Goal: Transaction & Acquisition: Purchase product/service

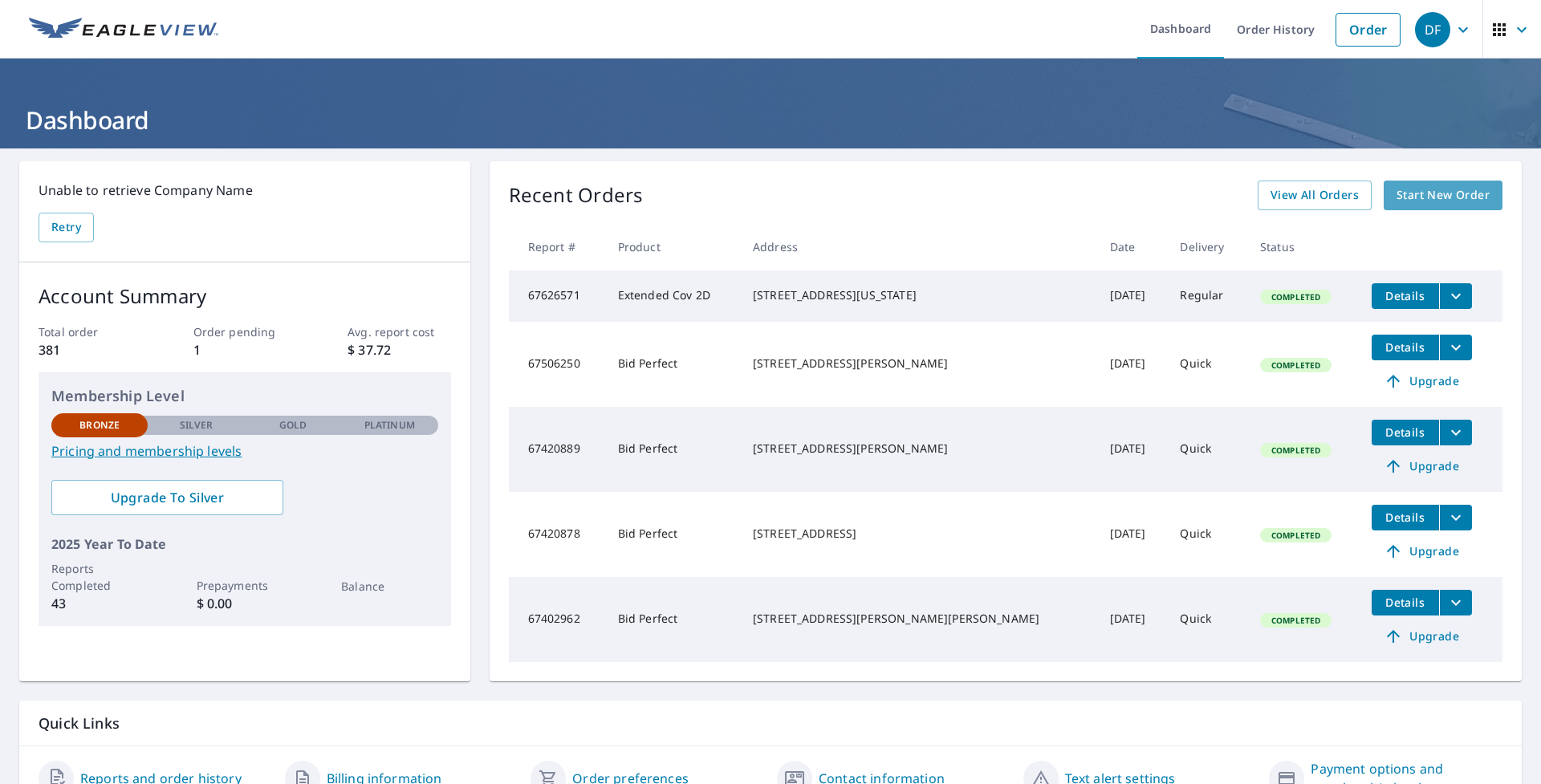
click at [1405, 197] on span "Start New Order" at bounding box center [1443, 196] width 93 height 20
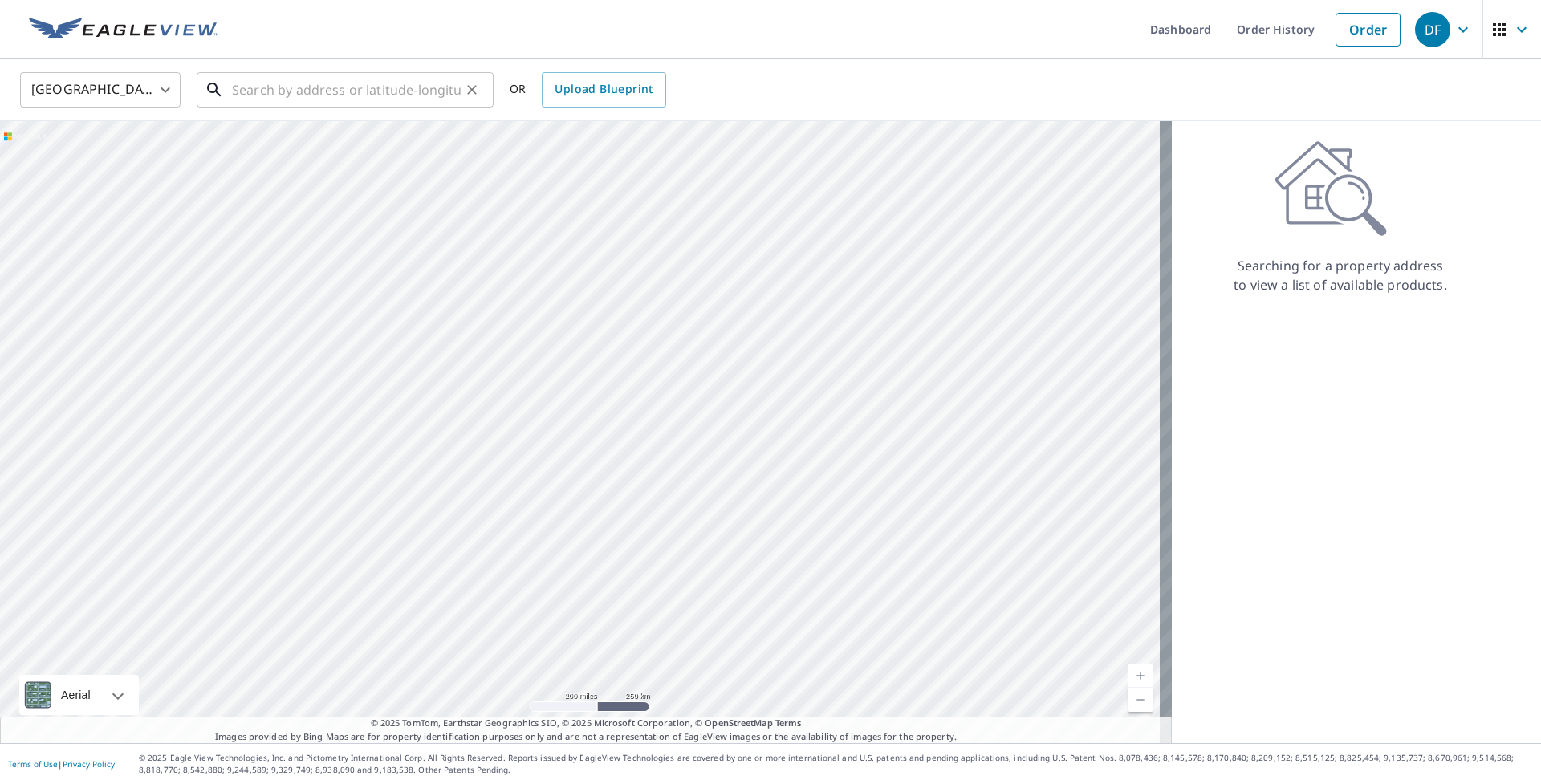
click at [346, 106] on input "text" at bounding box center [346, 90] width 229 height 45
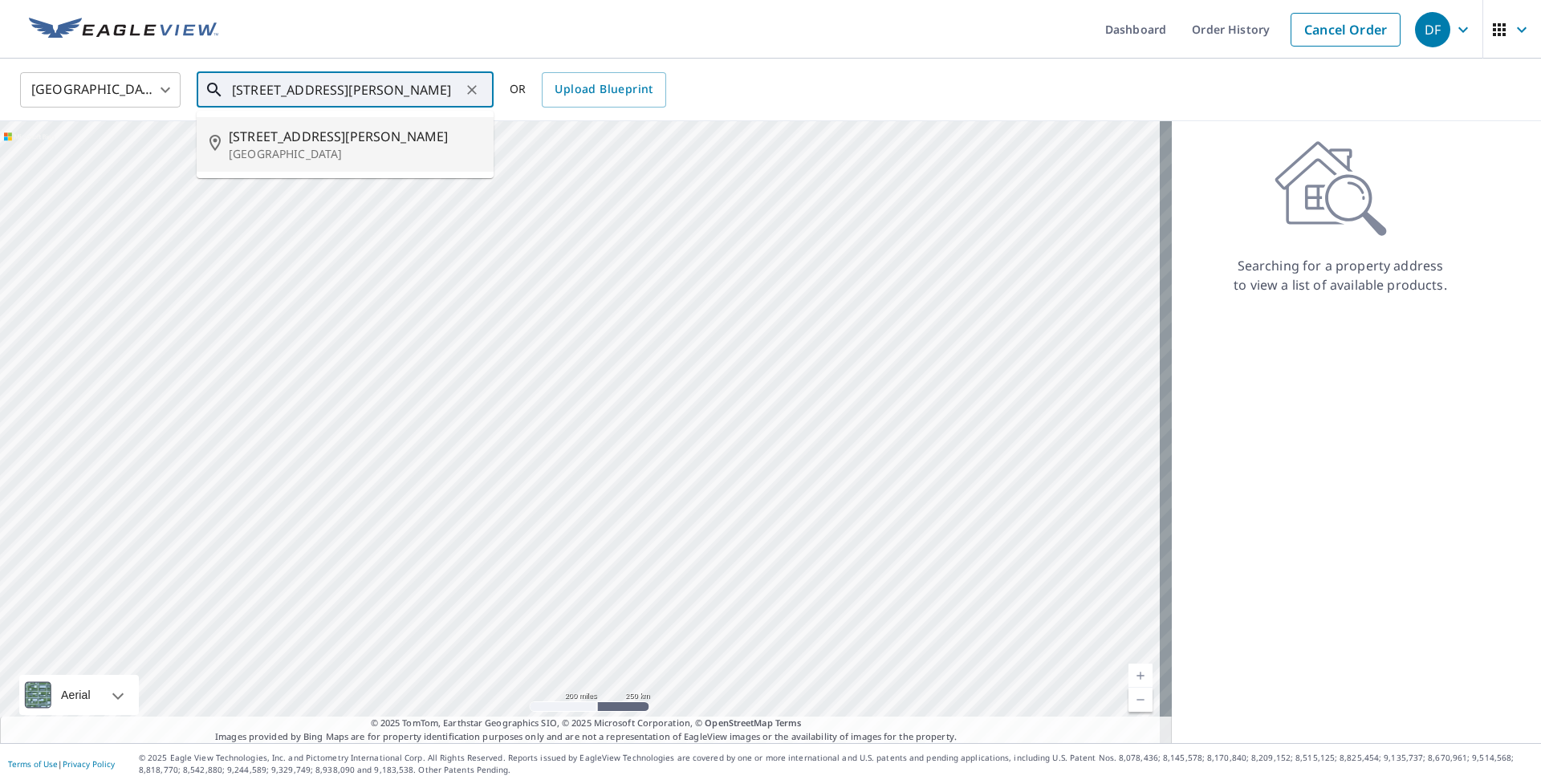
click at [403, 144] on span "[STREET_ADDRESS][PERSON_NAME]" at bounding box center [354, 136] width 252 height 19
type input "12 Clark St Mansfield Center, CT 06250"
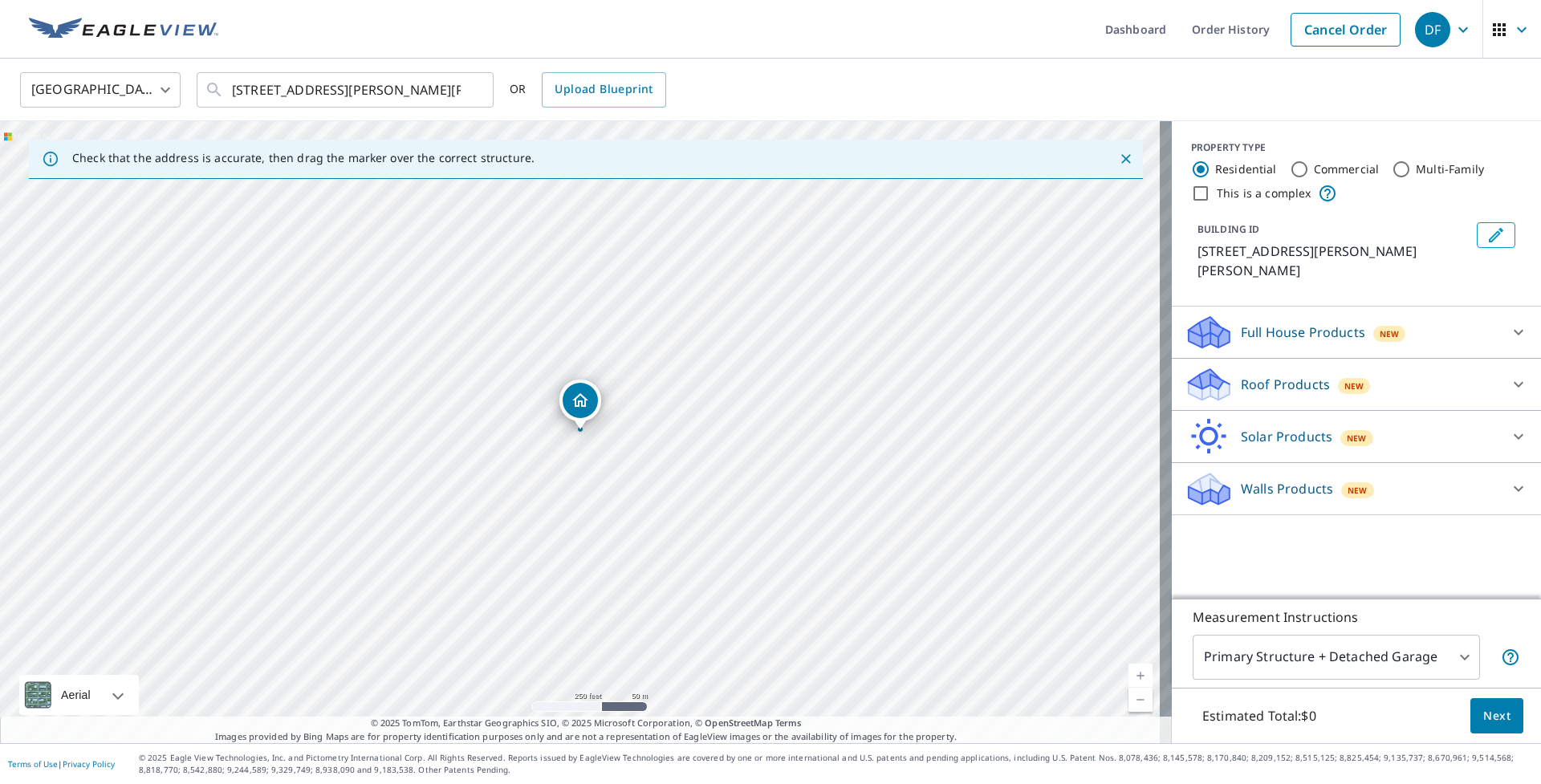
click at [1256, 375] on p "Roof Products" at bounding box center [1286, 384] width 89 height 19
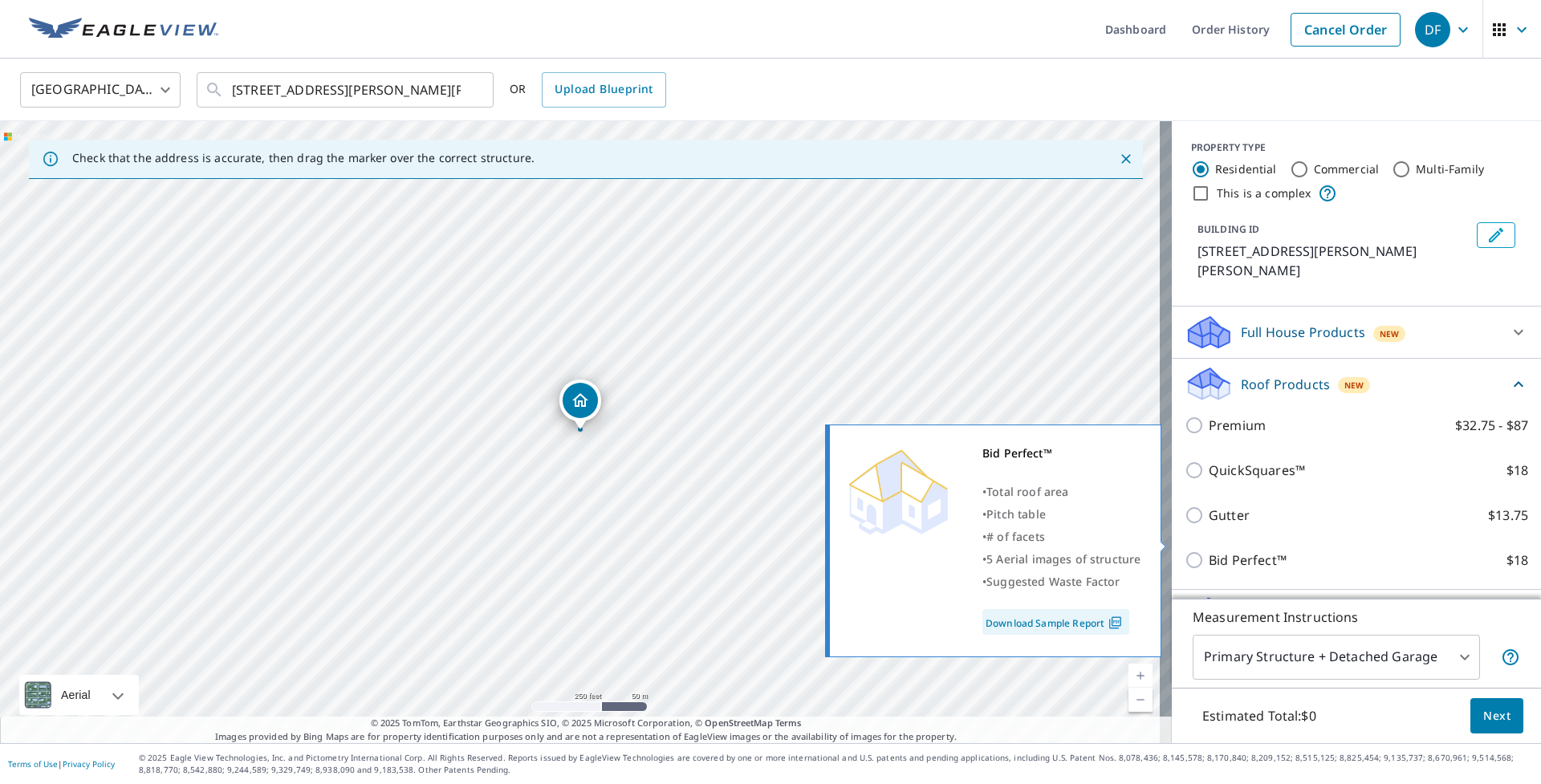
click at [1213, 551] on p "Bid Perfect™" at bounding box center [1247, 560] width 78 height 19
click at [1209, 551] on input "Bid Perfect™ $18" at bounding box center [1197, 560] width 24 height 19
checkbox input "true"
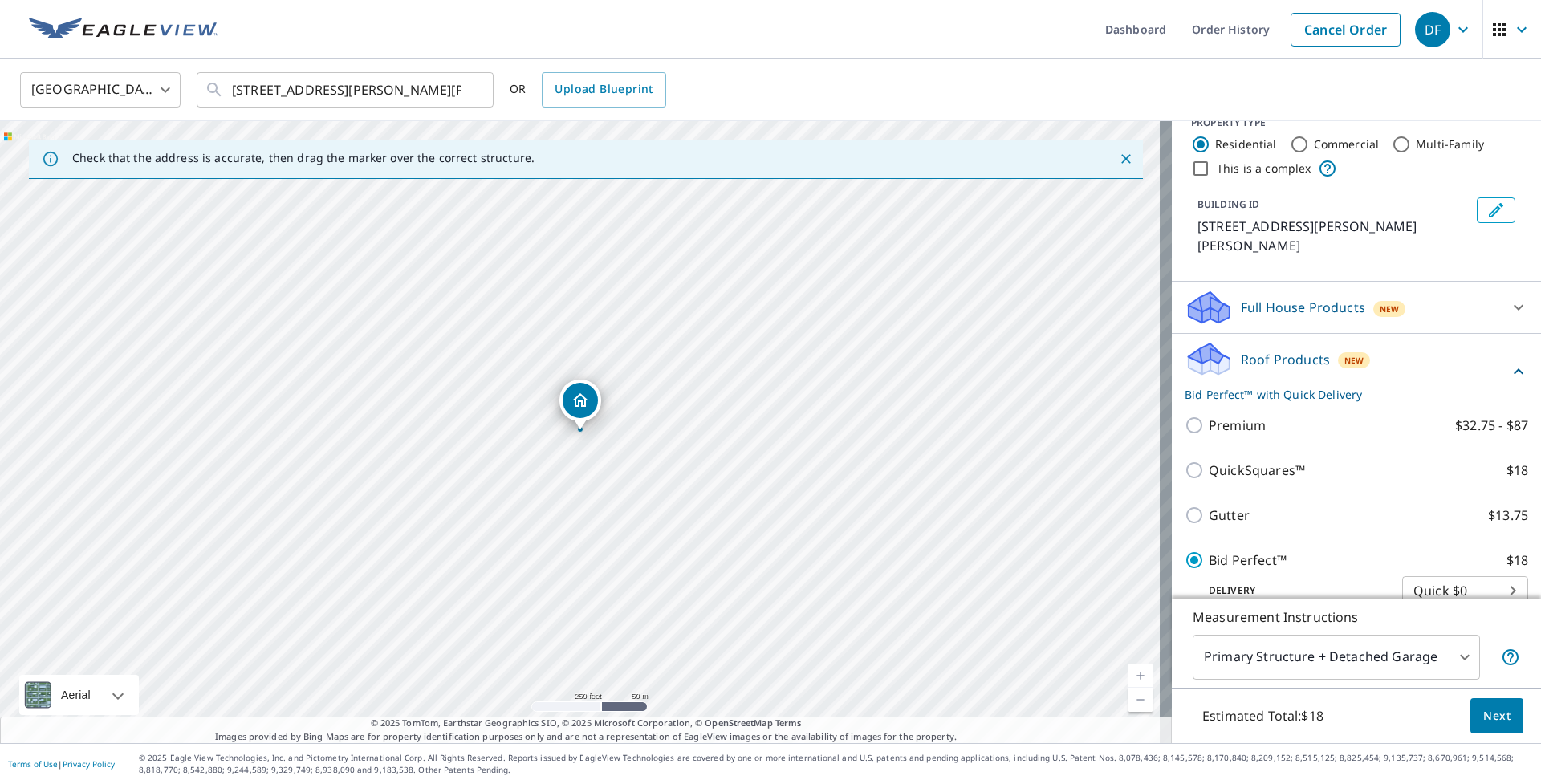
scroll to position [90, 0]
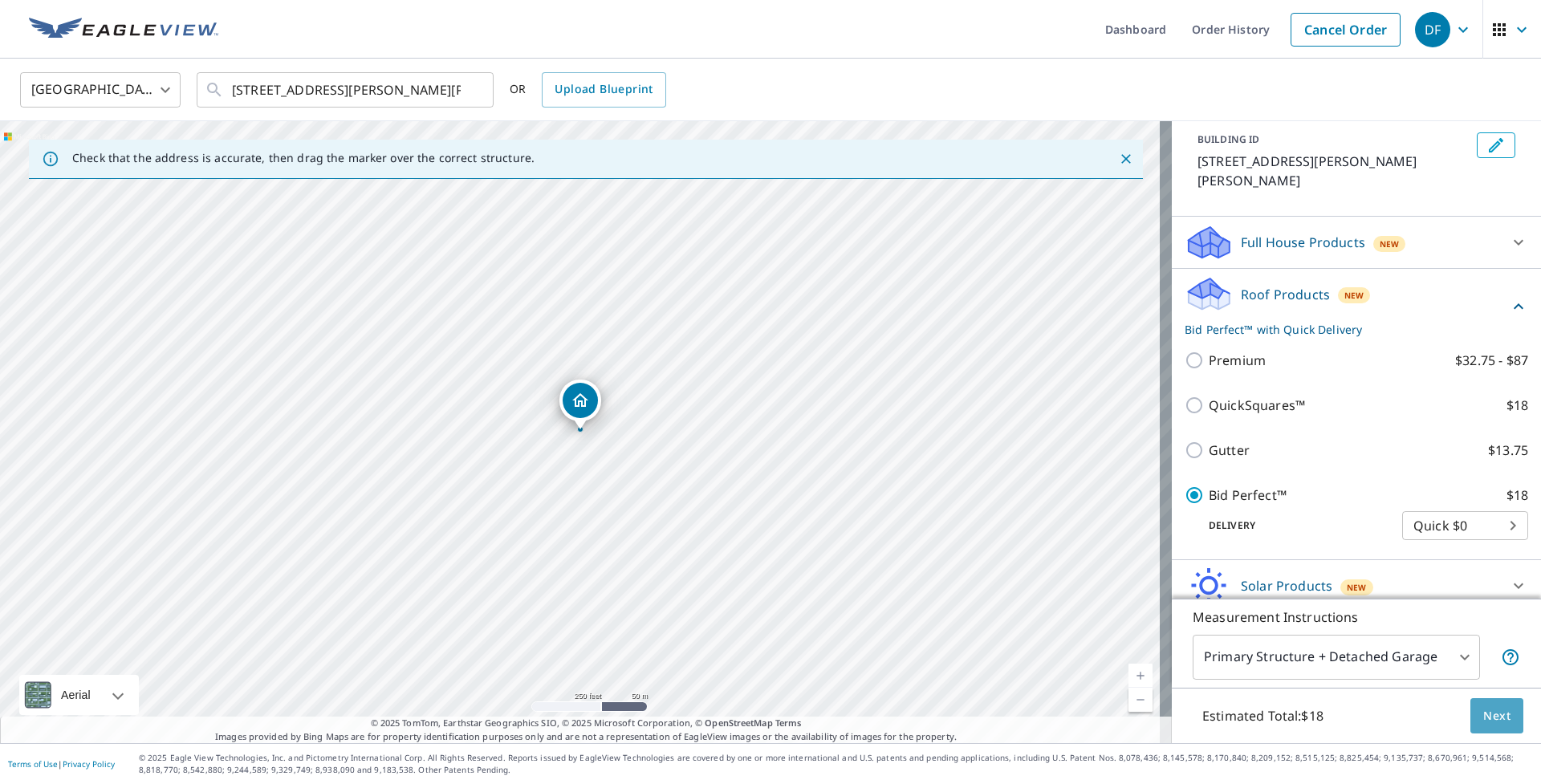
click at [1497, 715] on span "Next" at bounding box center [1497, 716] width 28 height 20
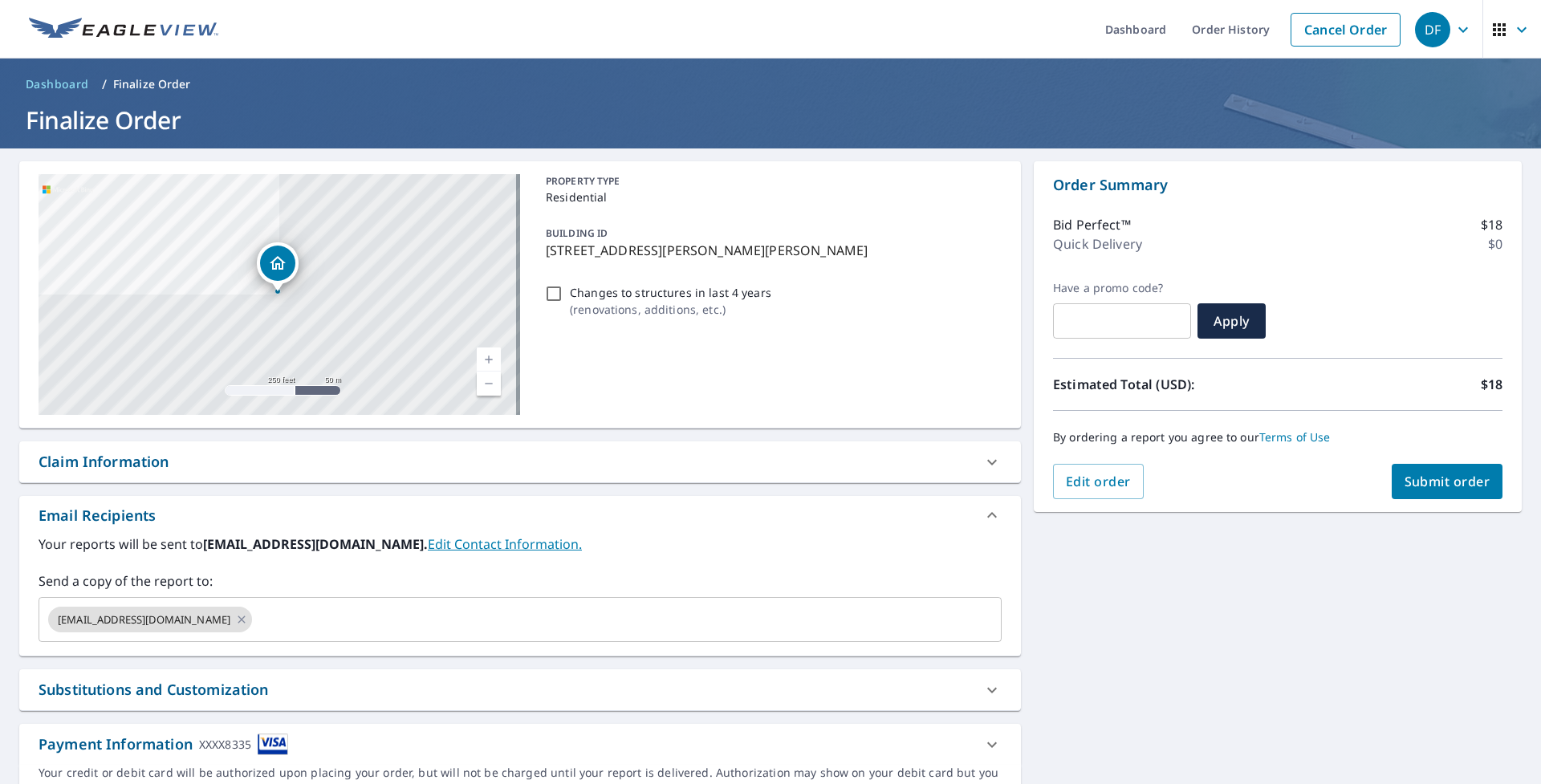
click at [1420, 484] on span "Submit order" at bounding box center [1447, 481] width 86 height 18
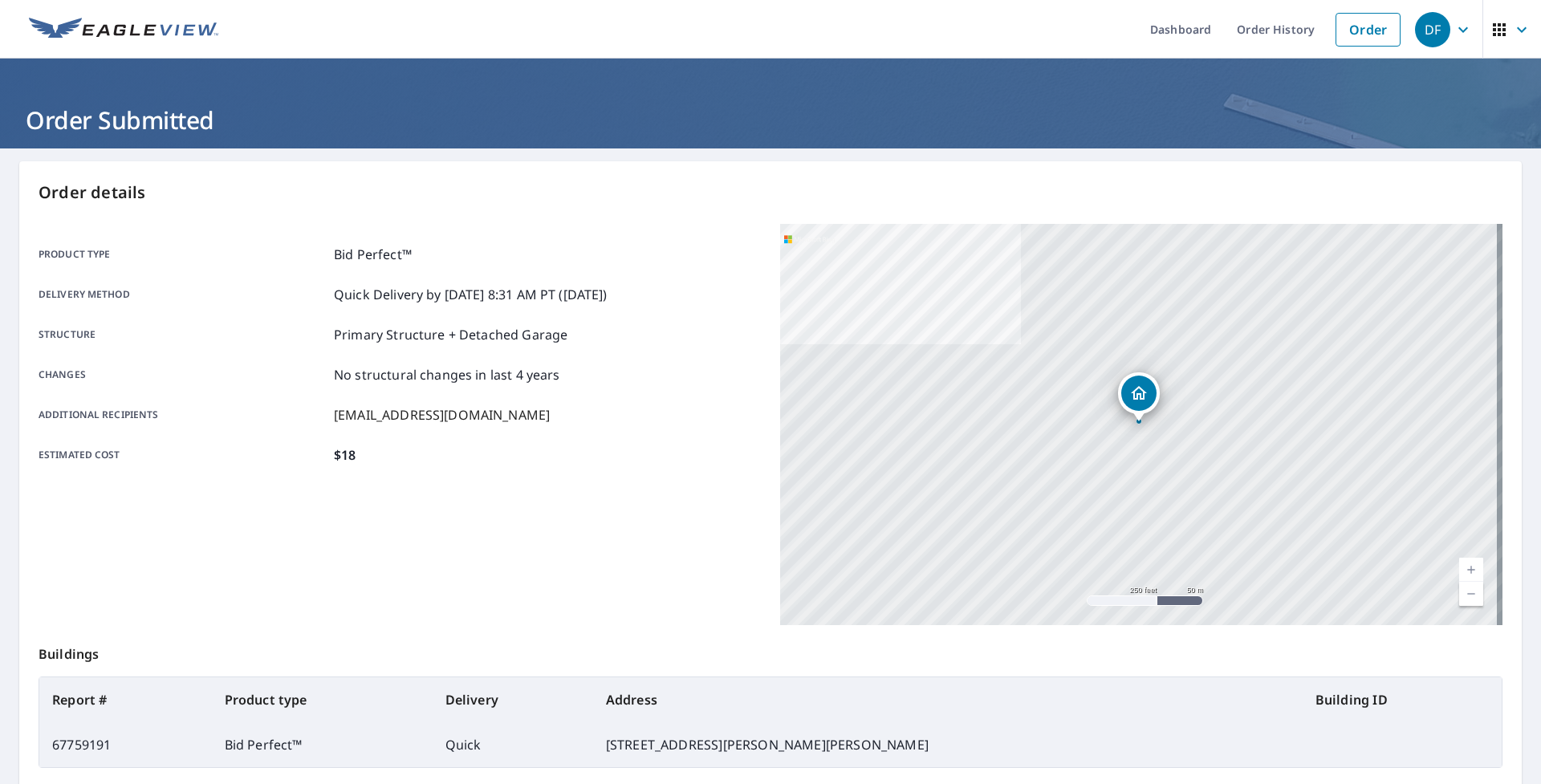
click at [133, 35] on img at bounding box center [124, 29] width 189 height 24
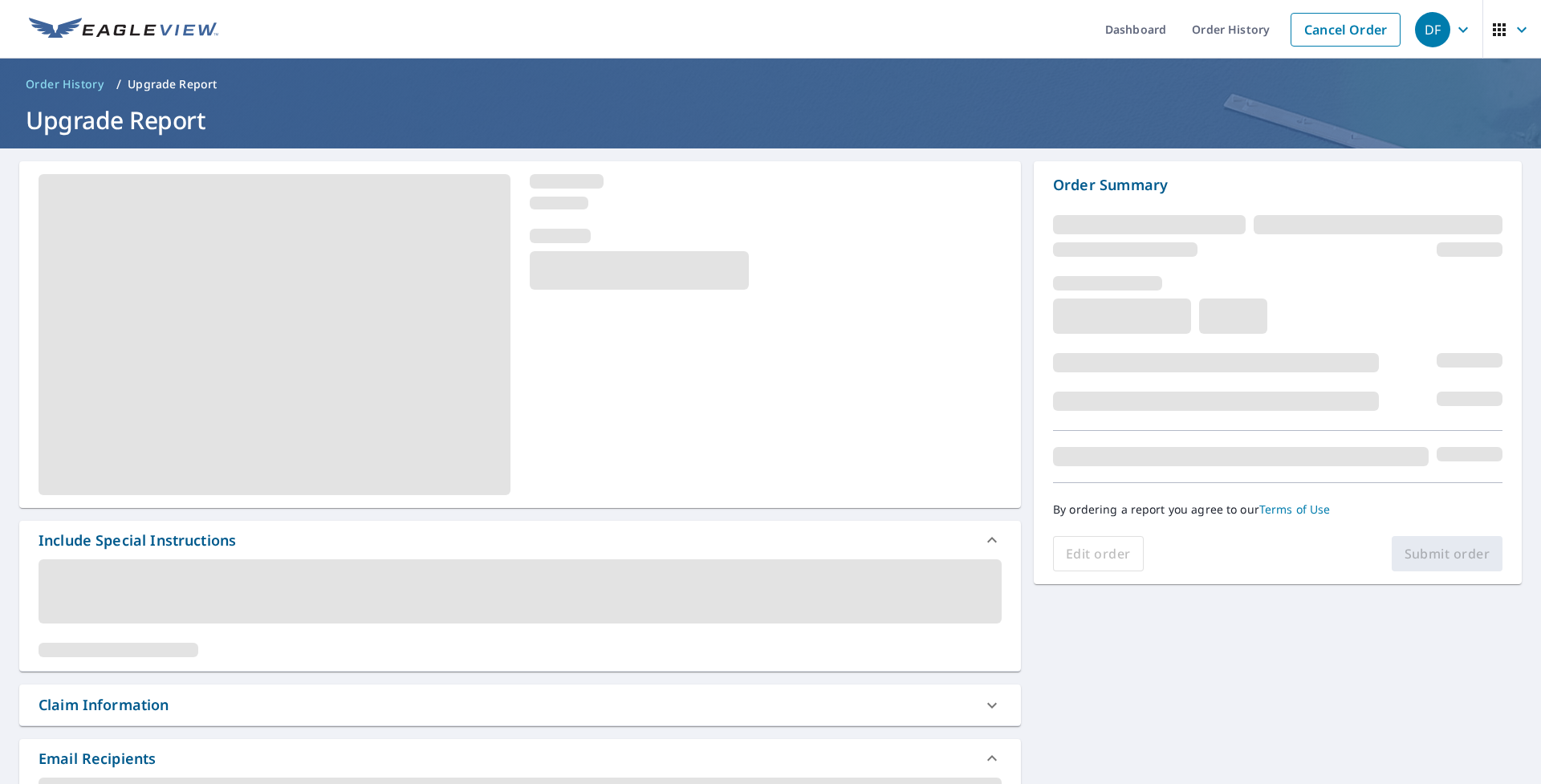
scroll to position [3, 0]
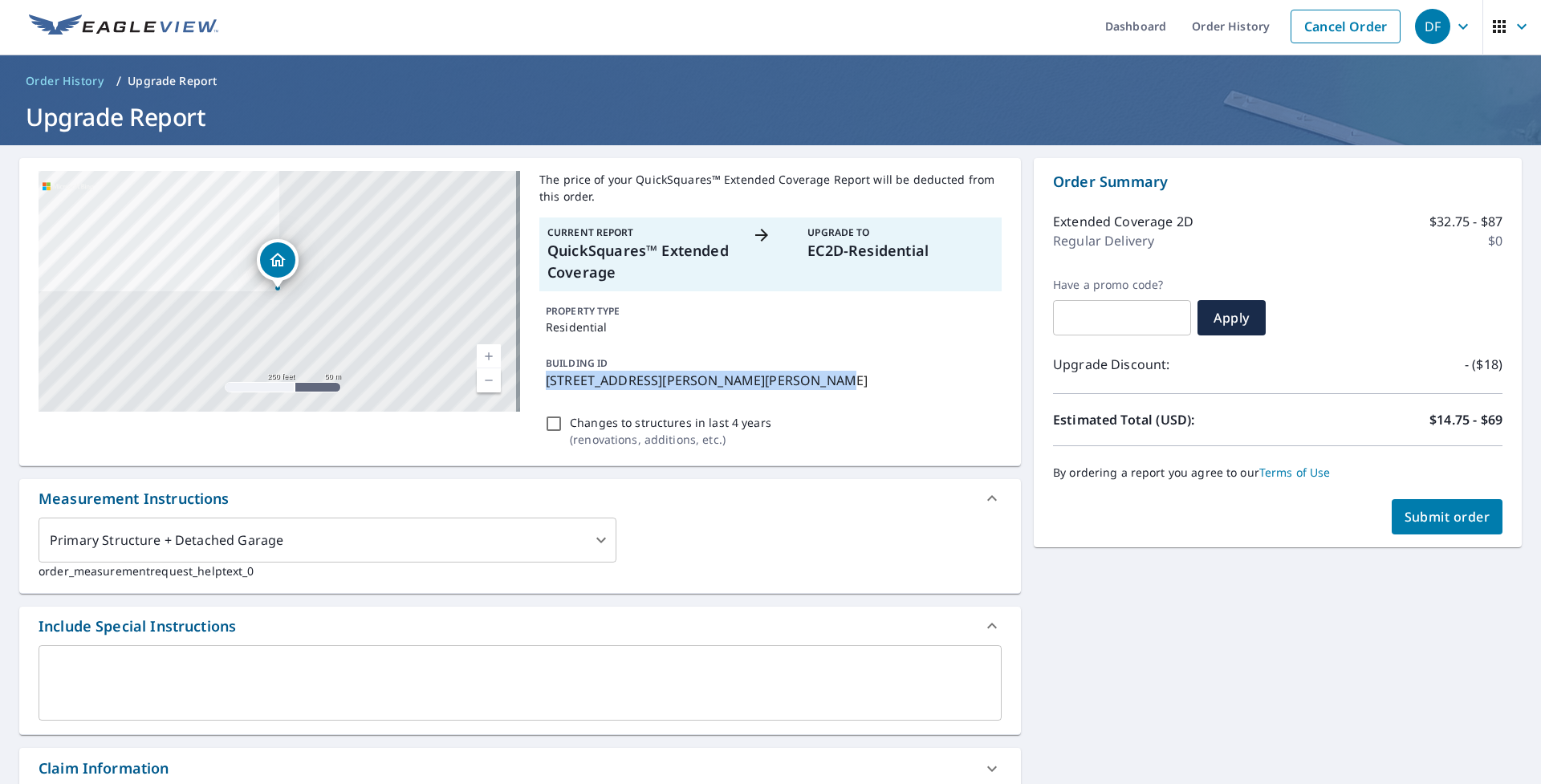
drag, startPoint x: 793, startPoint y: 385, endPoint x: 542, endPoint y: 387, distance: 251.0
click at [546, 387] on p "[STREET_ADDRESS][PERSON_NAME][PERSON_NAME]" at bounding box center [770, 380] width 449 height 19
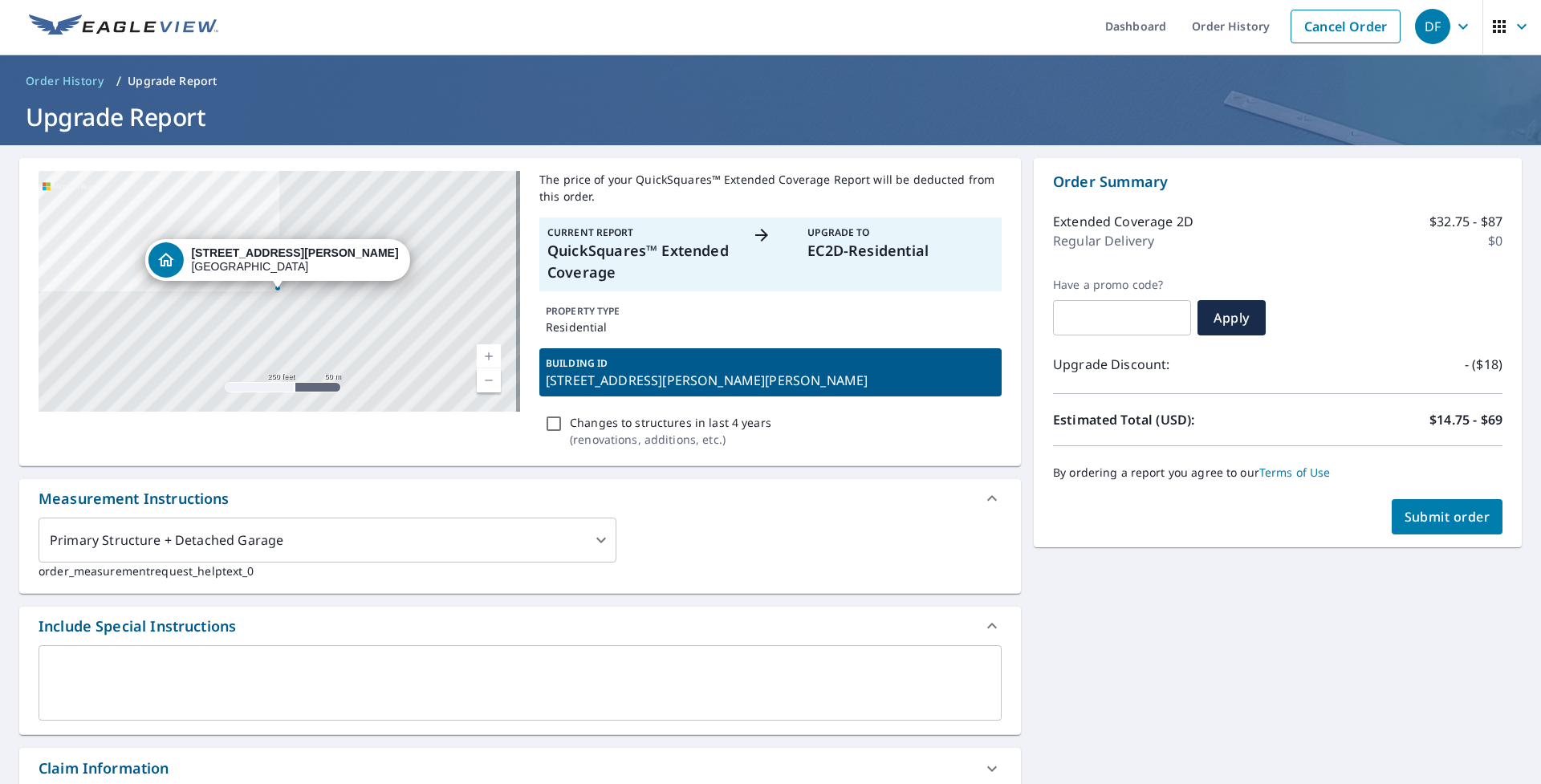
click at [546, 372] on p "[STREET_ADDRESS][PERSON_NAME][PERSON_NAME]" at bounding box center [770, 380] width 449 height 19
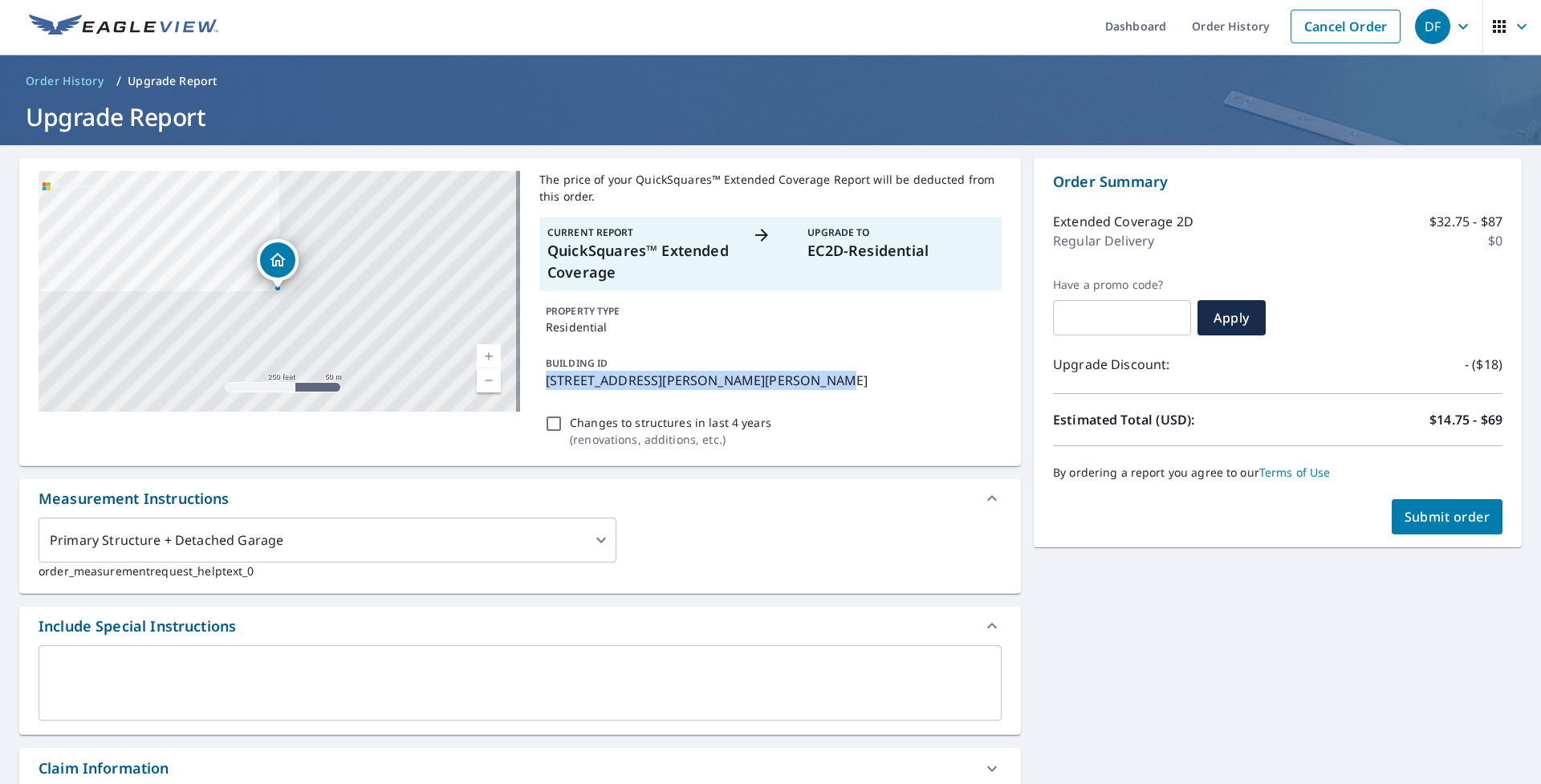
drag, startPoint x: 542, startPoint y: 377, endPoint x: 780, endPoint y: 382, distance: 238.1
click at [780, 382] on p "[STREET_ADDRESS][PERSON_NAME][PERSON_NAME]" at bounding box center [770, 380] width 449 height 19
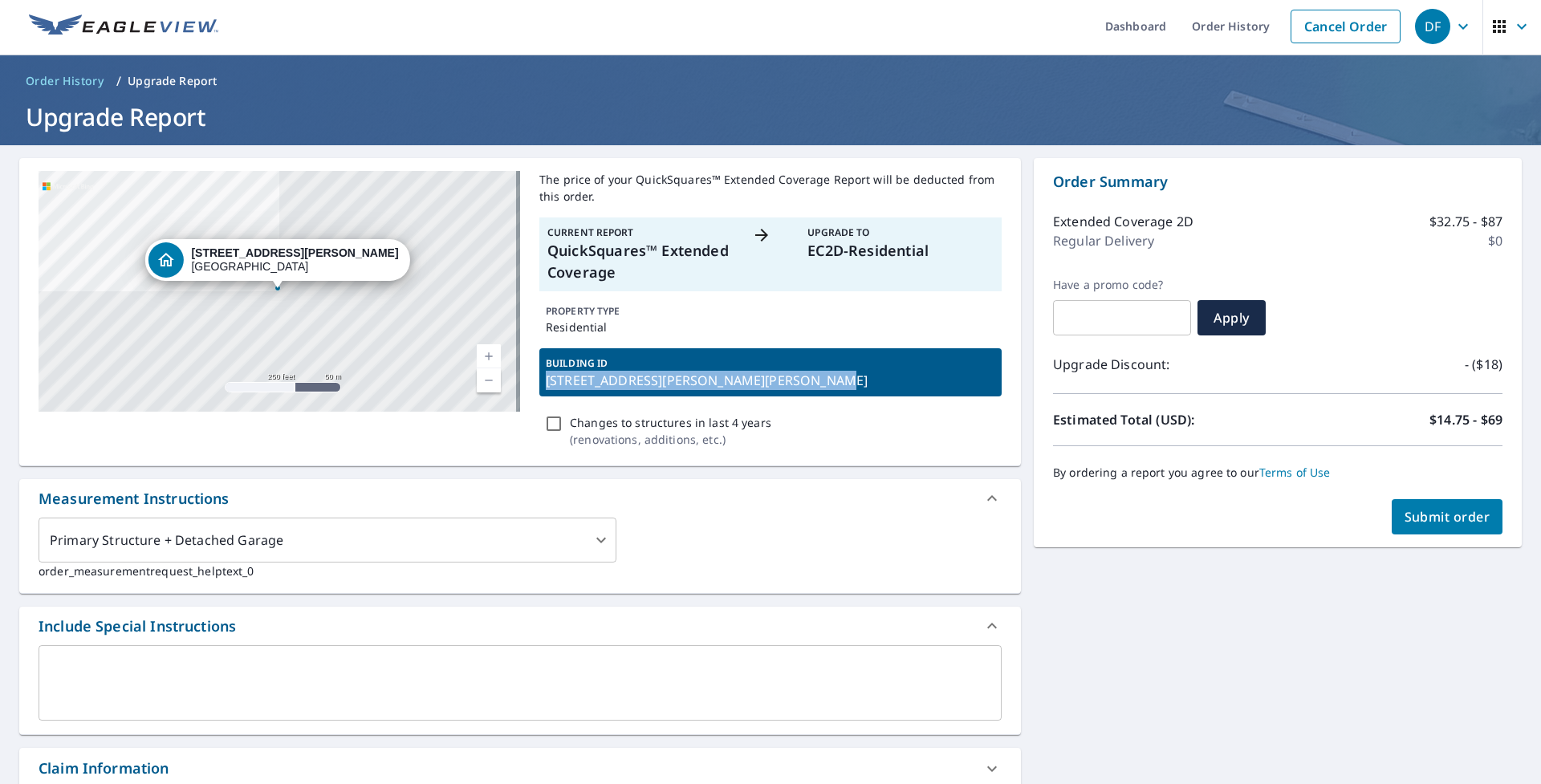
copy p "[STREET_ADDRESS][PERSON_NAME][PERSON_NAME]"
